Goal: Task Accomplishment & Management: Use online tool/utility

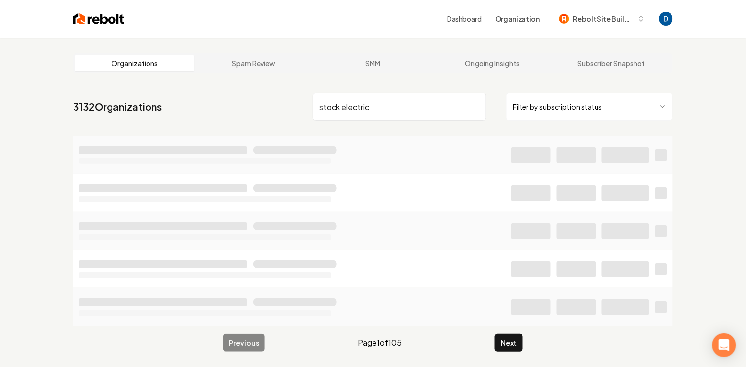
scroll to position [1, 0]
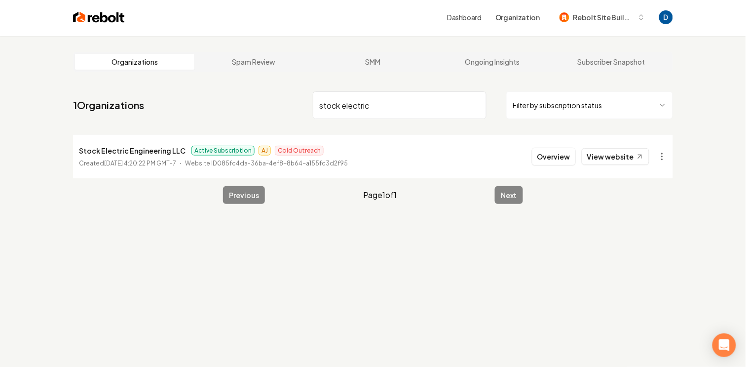
type input "stock electric"
click at [116, 146] on p "Stock Electric Engineering LLC" at bounding box center [132, 151] width 107 height 12
copy p "Stock Electric Engineering LLC"
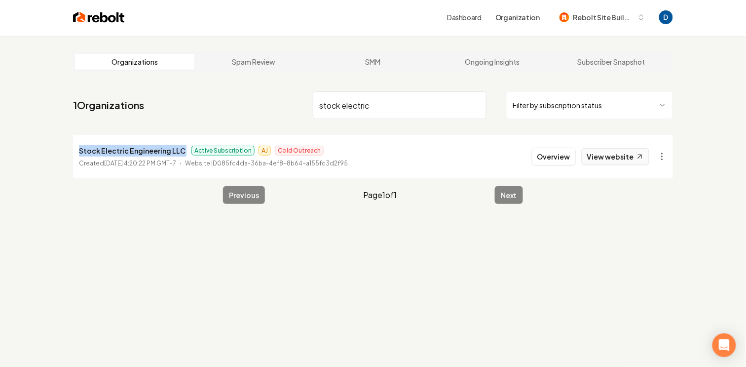
click at [627, 152] on link "View website" at bounding box center [616, 156] width 68 height 17
click at [562, 159] on button "Overview" at bounding box center [554, 157] width 44 height 18
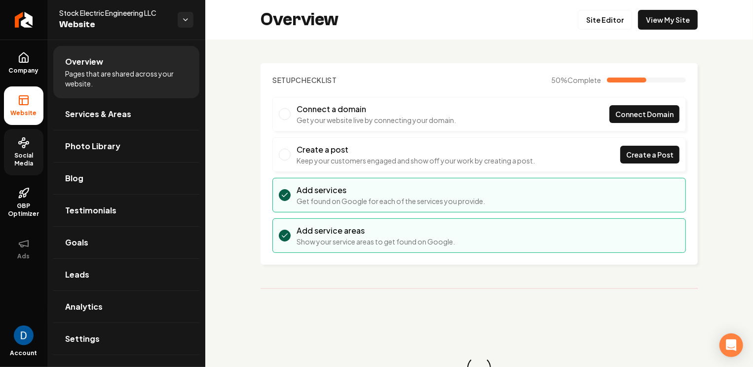
click at [32, 160] on span "Social Media" at bounding box center [23, 160] width 39 height 16
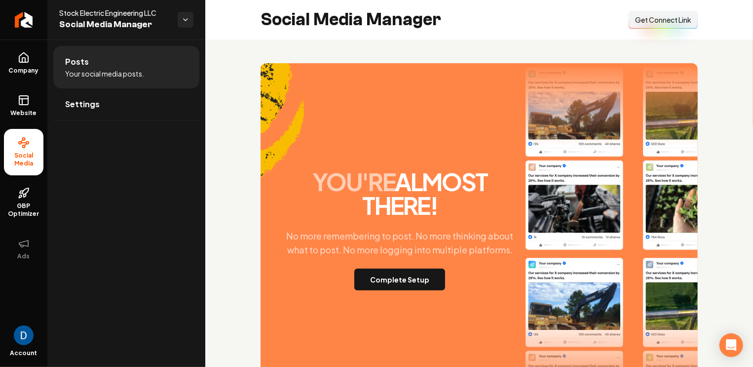
click at [629, 25] on button "Connect Link Get Connect Link" at bounding box center [663, 20] width 69 height 18
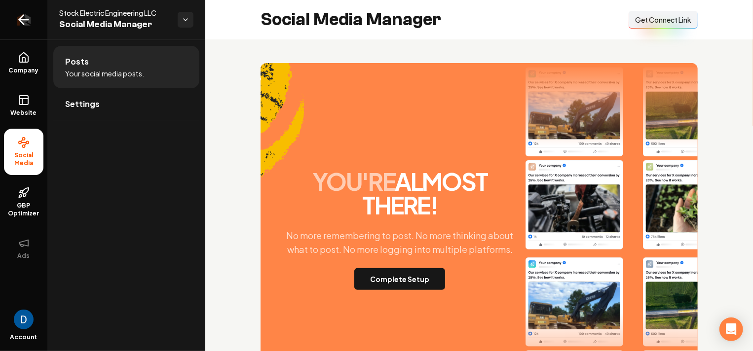
click at [23, 20] on icon "Return to dashboard" at bounding box center [24, 20] width 16 height 16
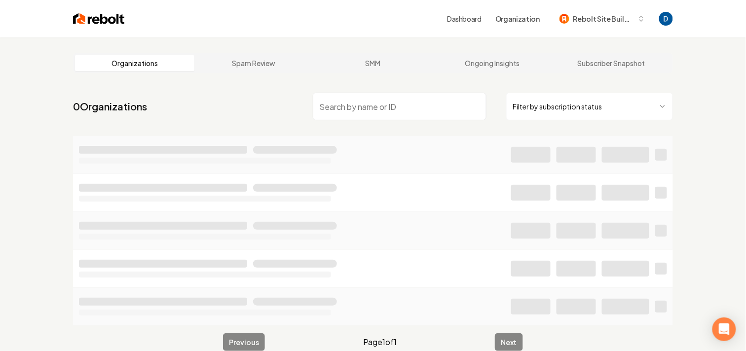
type input "N"
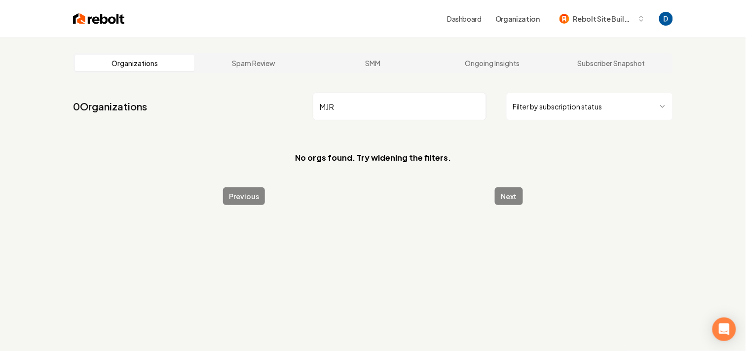
click at [313, 123] on nav "0 Organizations MJR Filter by subscription status" at bounding box center [373, 110] width 600 height 43
click at [334, 98] on input "MJR" at bounding box center [400, 107] width 174 height 28
paste input "ABE"
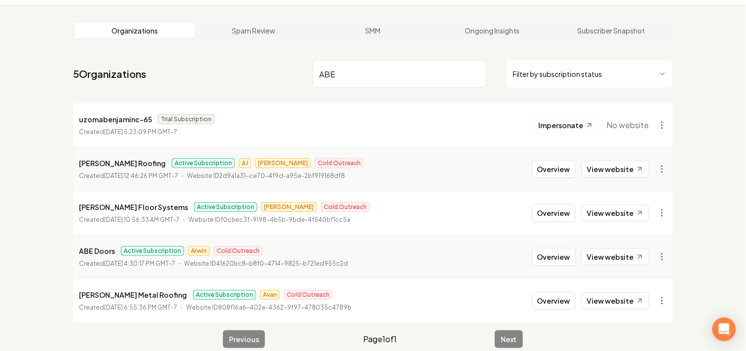
scroll to position [44, 0]
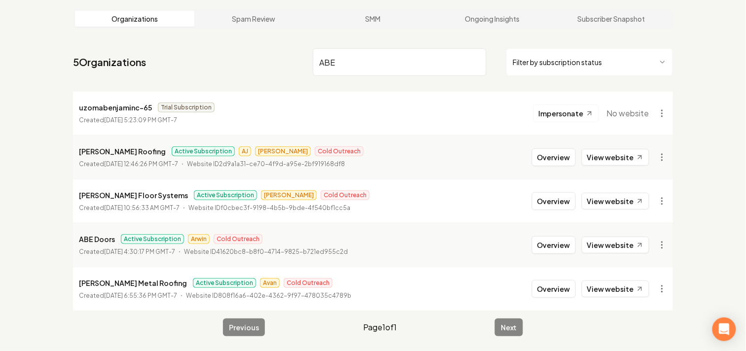
scroll to position [37, 0]
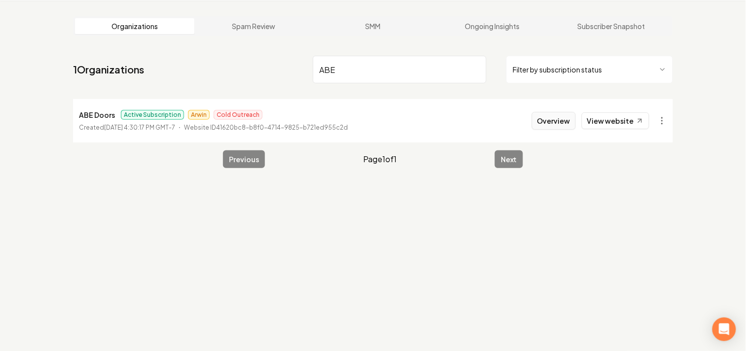
type input "ABE"
click at [559, 126] on button "Overview" at bounding box center [554, 121] width 44 height 18
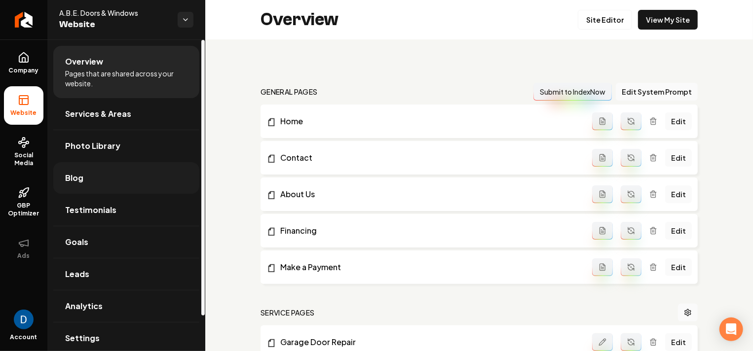
click at [113, 182] on link "Blog" at bounding box center [126, 178] width 146 height 32
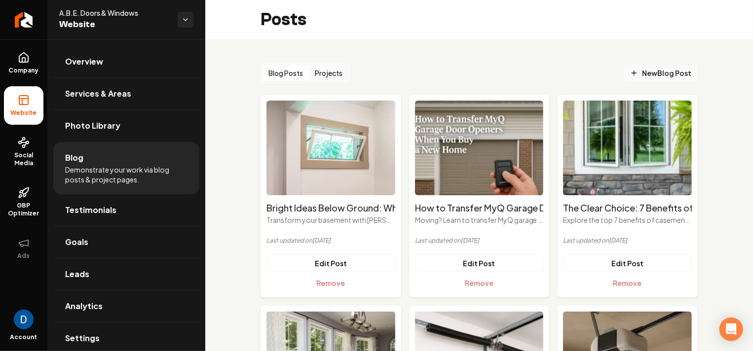
click at [630, 72] on icon "Main content area" at bounding box center [634, 73] width 8 height 8
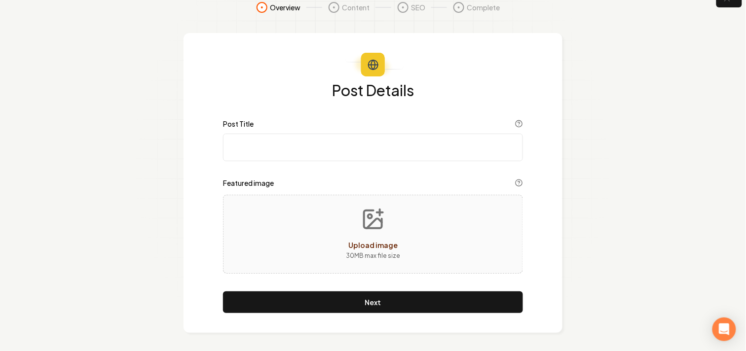
scroll to position [19, 0]
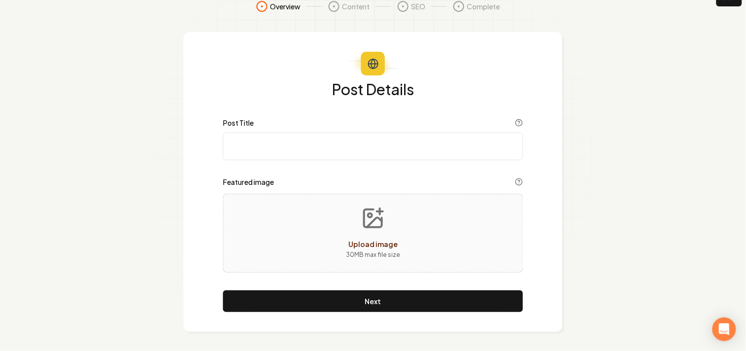
click at [333, 147] on input "Post Title" at bounding box center [373, 147] width 300 height 28
paste input "Winterizing Your Home with a ProVia Storm Door: A Smart Seasonal Upgrade"
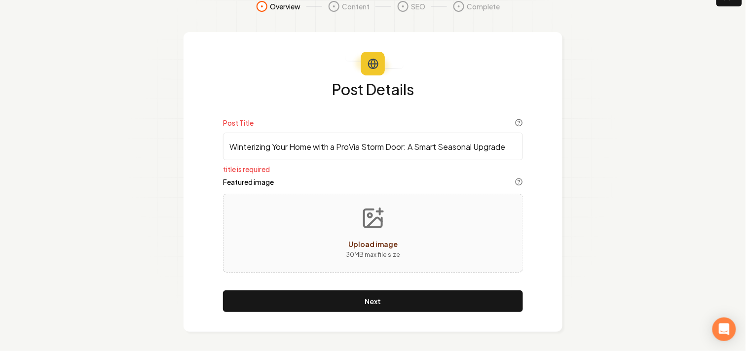
type input "Winterizing Your Home with a ProVia Storm Door: A Smart Seasonal Upgrade"
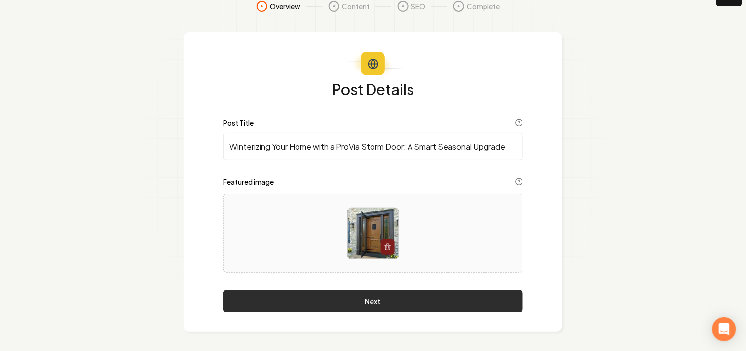
click at [366, 310] on button "Next" at bounding box center [373, 302] width 300 height 22
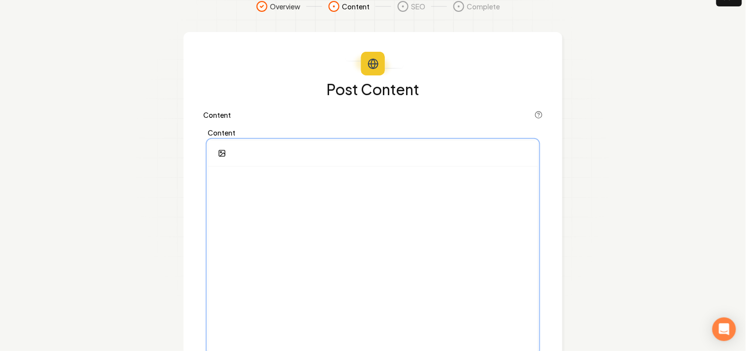
click at [291, 192] on div at bounding box center [373, 262] width 330 height 190
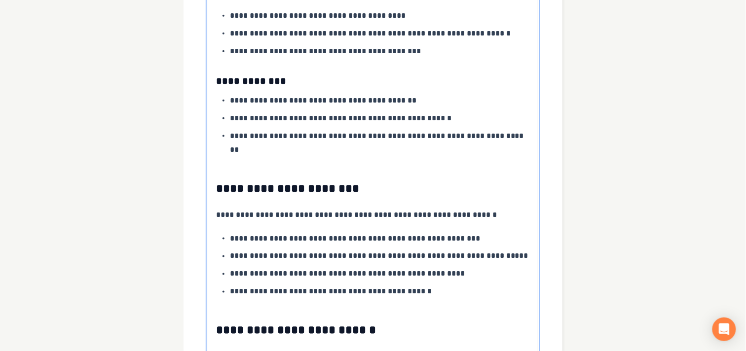
scroll to position [1485, 0]
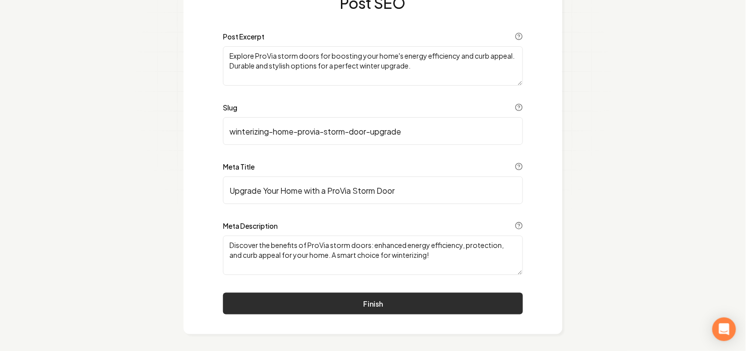
scroll to position [108, 0]
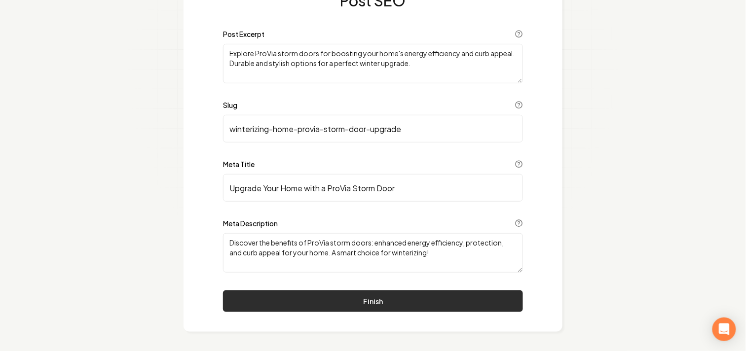
click at [453, 292] on button "Finish" at bounding box center [373, 302] width 300 height 22
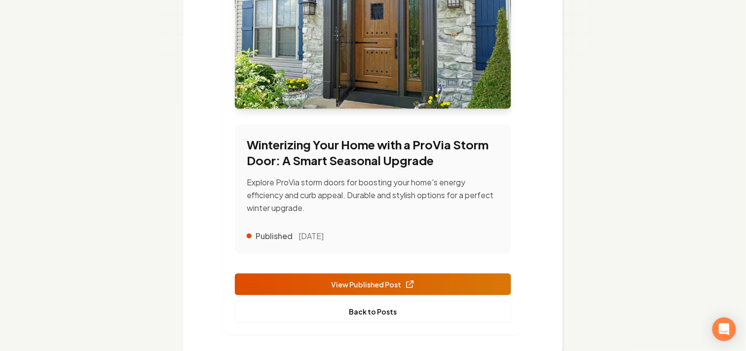
scroll to position [225, 0]
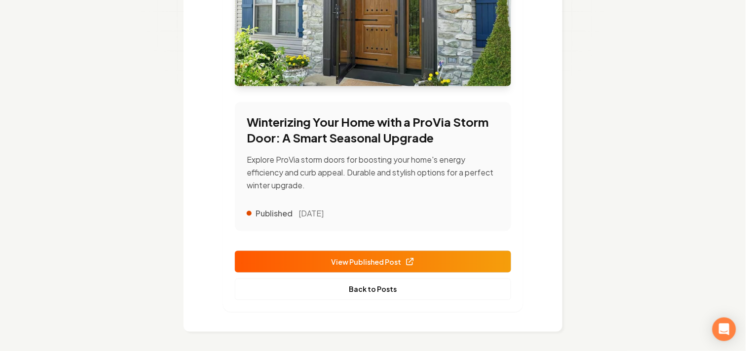
click at [385, 262] on span "View Published Post" at bounding box center [373, 262] width 84 height 10
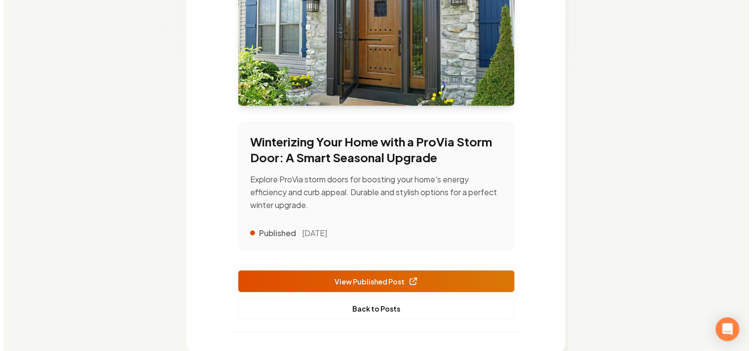
scroll to position [0, 0]
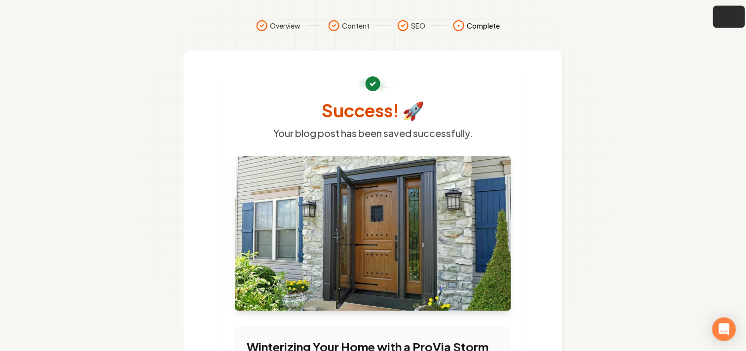
click at [738, 19] on button "button" at bounding box center [730, 17] width 32 height 22
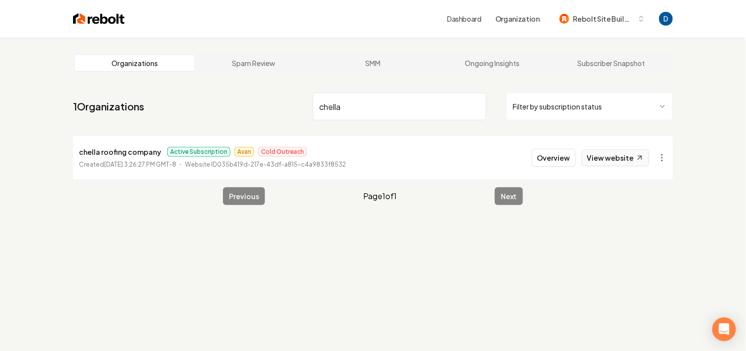
click at [619, 161] on link "View website" at bounding box center [616, 158] width 68 height 17
click at [396, 99] on input "chella" at bounding box center [400, 107] width 174 height 28
paste input "new cornerstone"
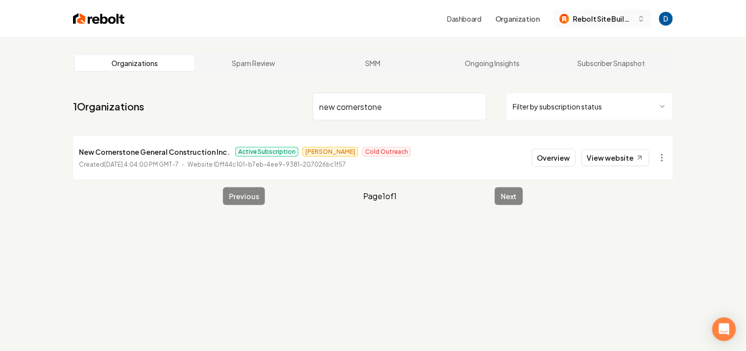
type input "new cornerstone"
click at [385, 126] on nav "1 Organizations new cornerstone Filter by subscription status" at bounding box center [373, 110] width 600 height 43
click at [525, 64] on link "Ongoing Insights" at bounding box center [492, 63] width 119 height 16
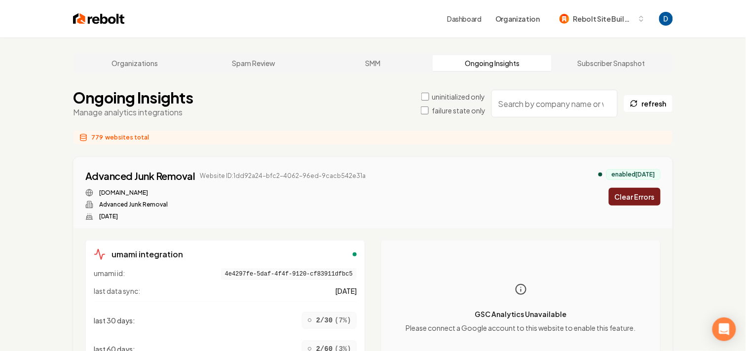
click at [533, 105] on input "search" at bounding box center [555, 104] width 126 height 28
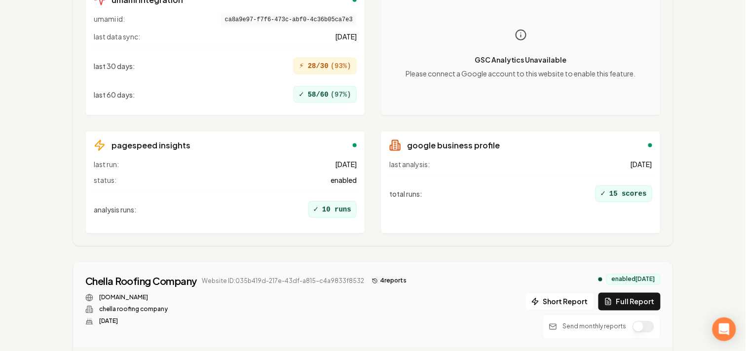
scroll to position [390, 0]
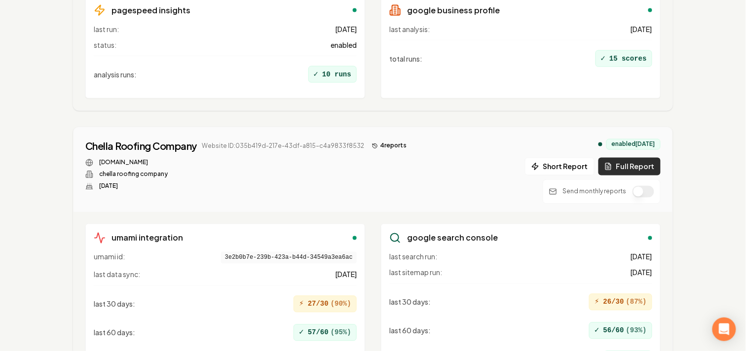
type input "Chella"
click at [634, 164] on button "Full Report" at bounding box center [630, 167] width 62 height 18
click at [372, 142] on button "5 report s" at bounding box center [389, 146] width 42 height 12
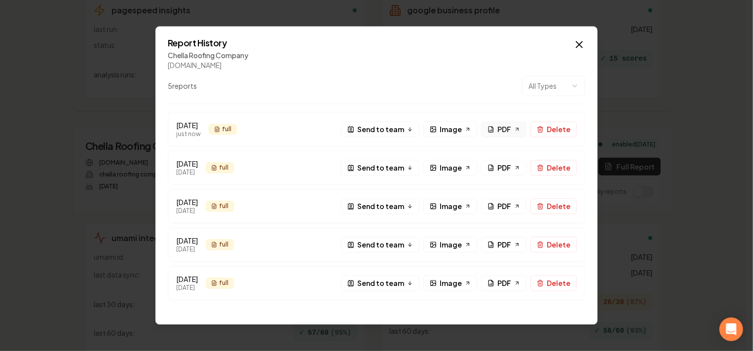
click at [497, 127] on link "PDF" at bounding box center [503, 129] width 45 height 16
click at [401, 26] on div "Report History Chella Roofing Company chellaroofing.com 5 report s All Types Se…" at bounding box center [376, 175] width 442 height 299
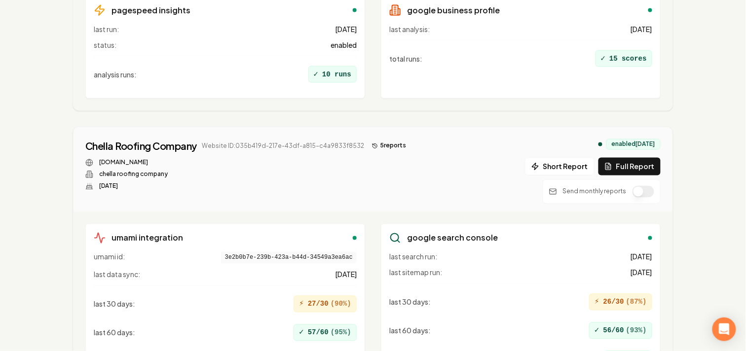
click at [162, 160] on div "chellaroofing.com" at bounding box center [247, 163] width 325 height 8
copy div "chellaroofing.com"
